Goal: Navigation & Orientation: Find specific page/section

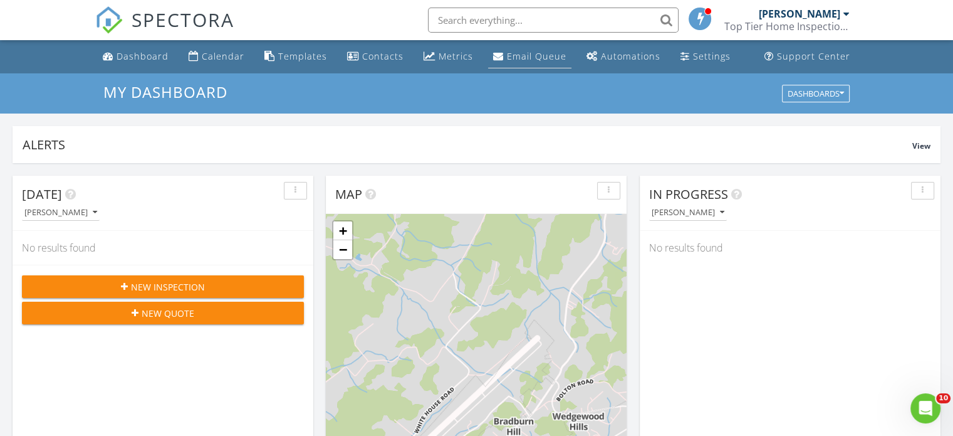
click at [521, 64] on link "Email Queue" at bounding box center [529, 56] width 83 height 23
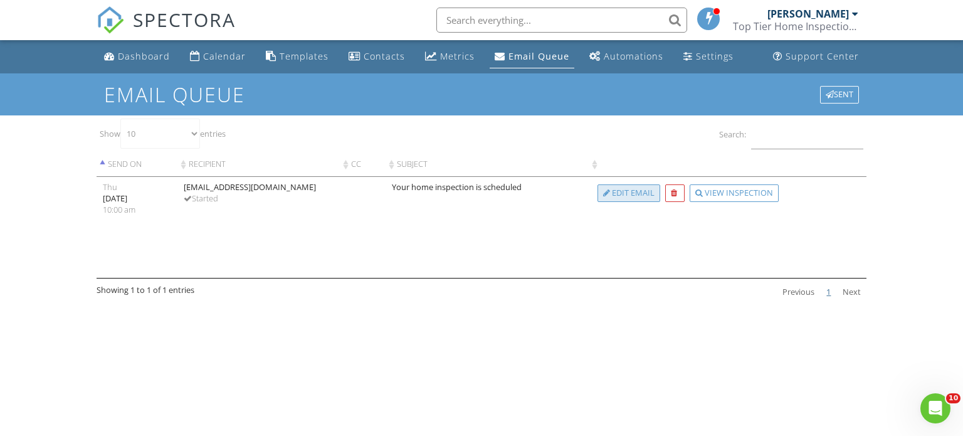
click at [604, 195] on div at bounding box center [606, 193] width 7 height 8
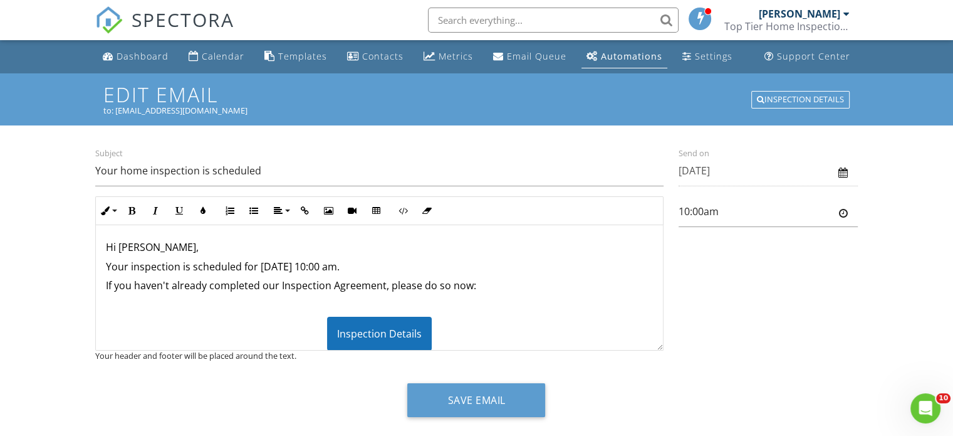
click at [193, 18] on span "SPECTORA" at bounding box center [183, 19] width 103 height 26
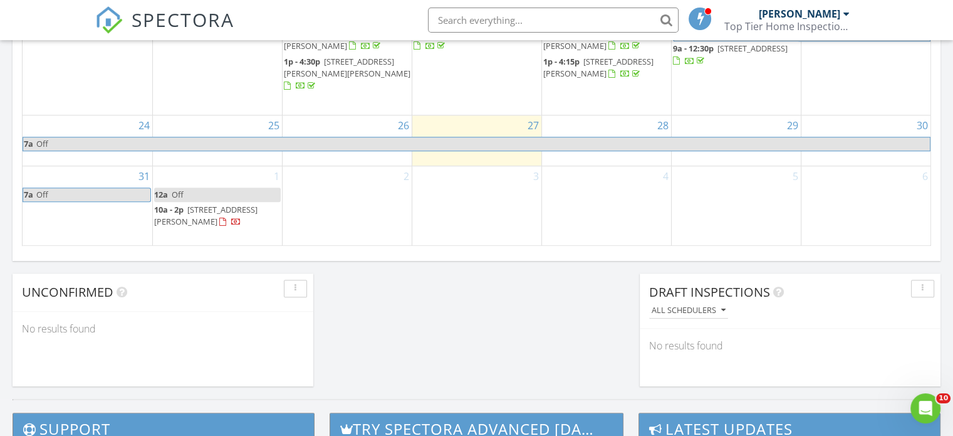
scroll to position [911, 0]
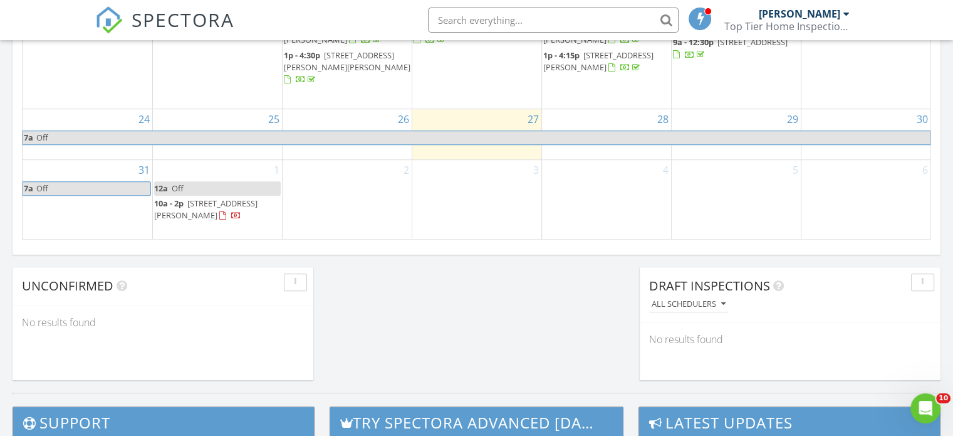
click at [218, 197] on span "4245 Dulaney Rd, Greeneville 37743" at bounding box center [205, 208] width 103 height 23
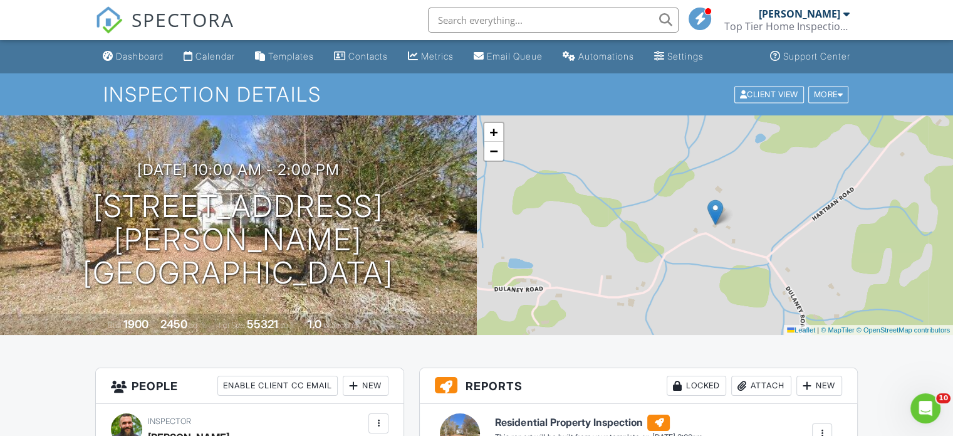
click at [181, 11] on span "SPECTORA" at bounding box center [183, 19] width 103 height 26
